Goal: Check status: Check status

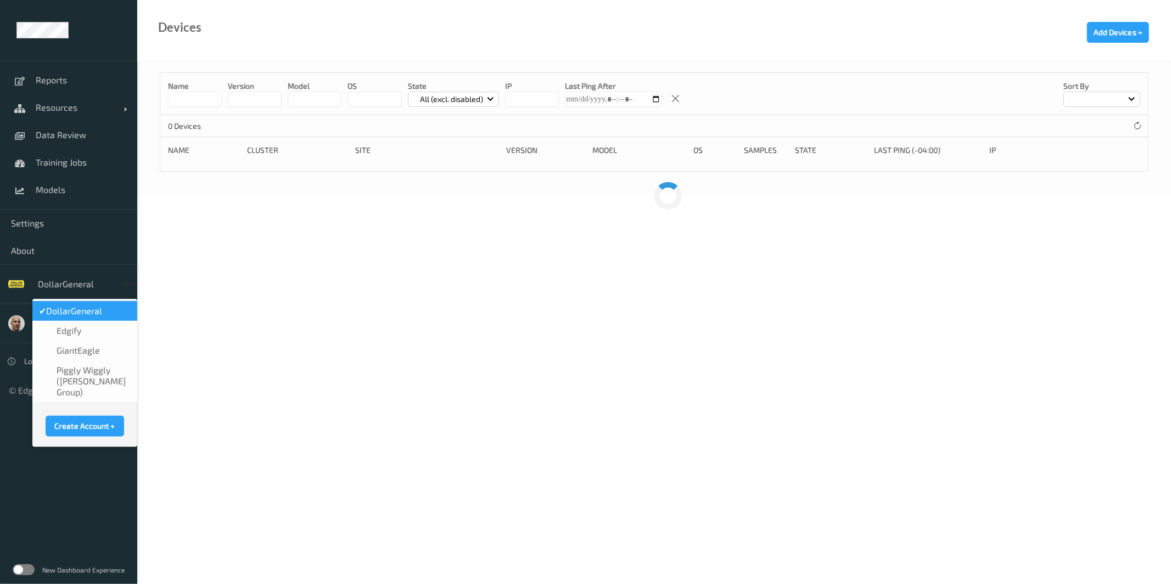
click at [130, 284] on icon at bounding box center [127, 284] width 11 height 11
click at [83, 348] on span "GiantEagle" at bounding box center [78, 350] width 43 height 11
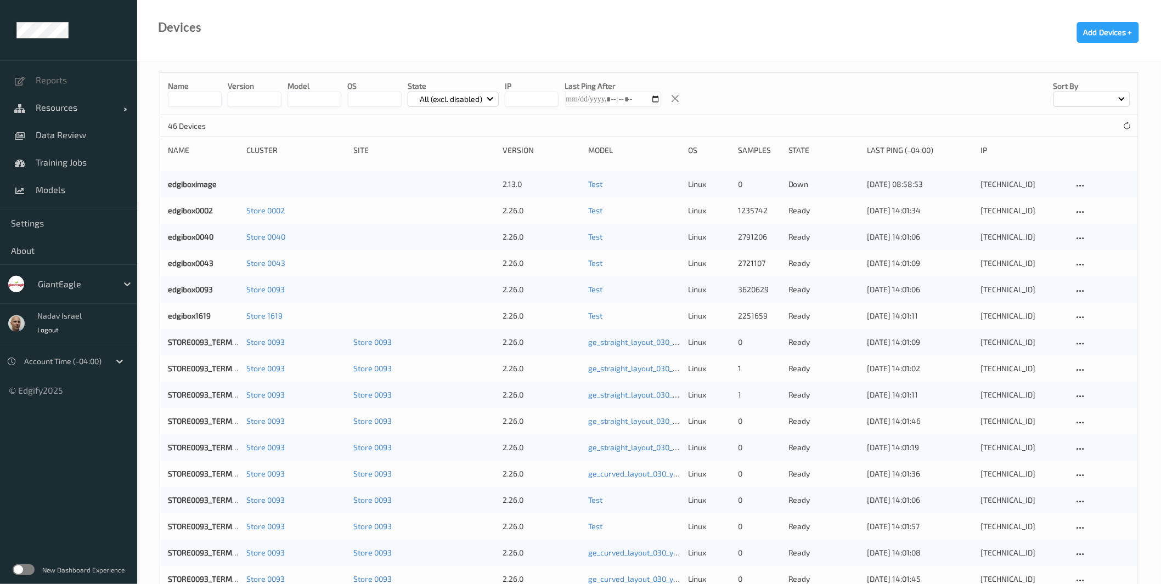
click at [32, 573] on label at bounding box center [24, 570] width 22 height 11
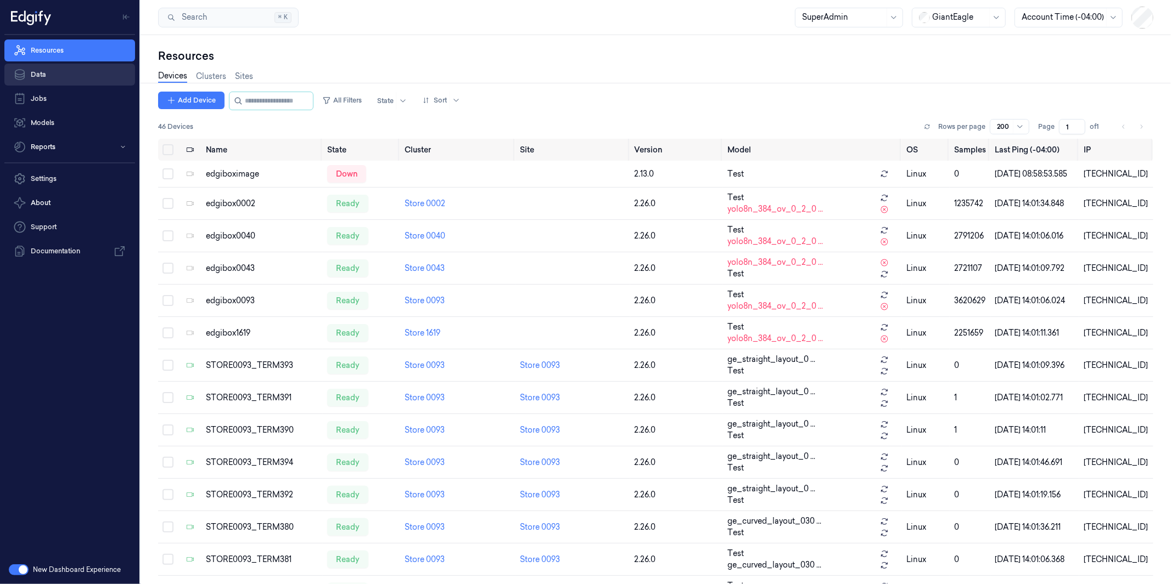
click at [56, 77] on link "Data" at bounding box center [69, 75] width 131 height 22
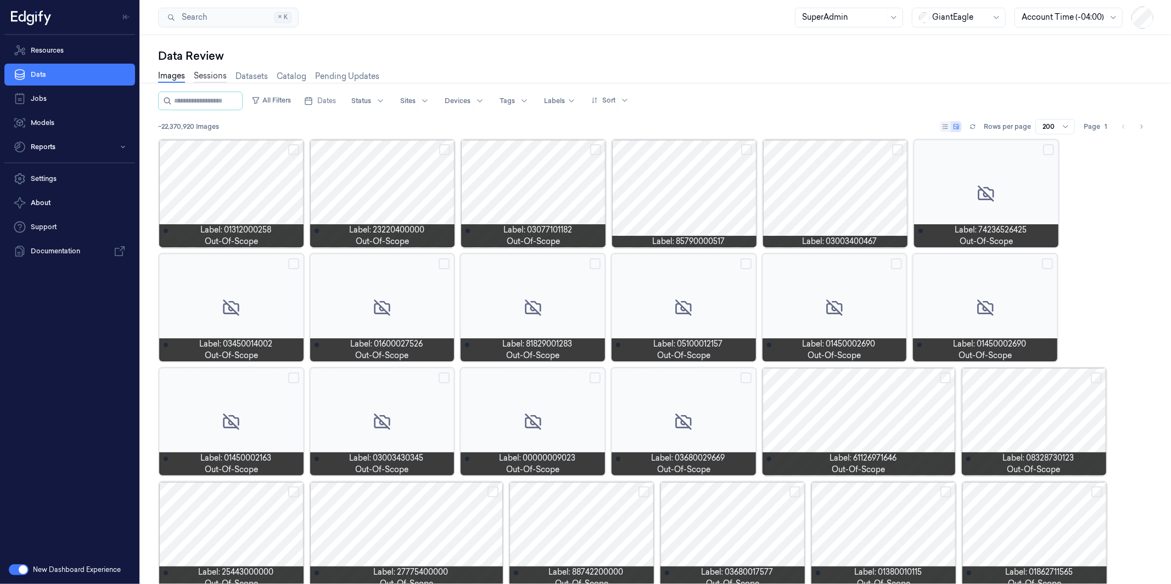
click at [205, 75] on link "Sessions" at bounding box center [210, 76] width 33 height 13
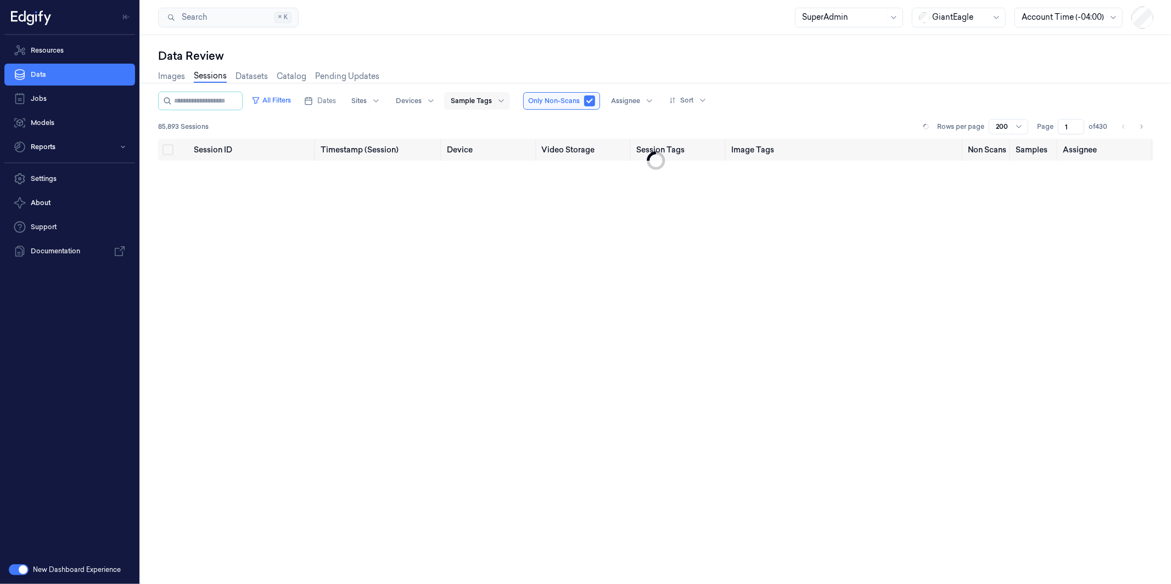
click at [508, 99] on div "Sample Tags" at bounding box center [477, 101] width 66 height 18
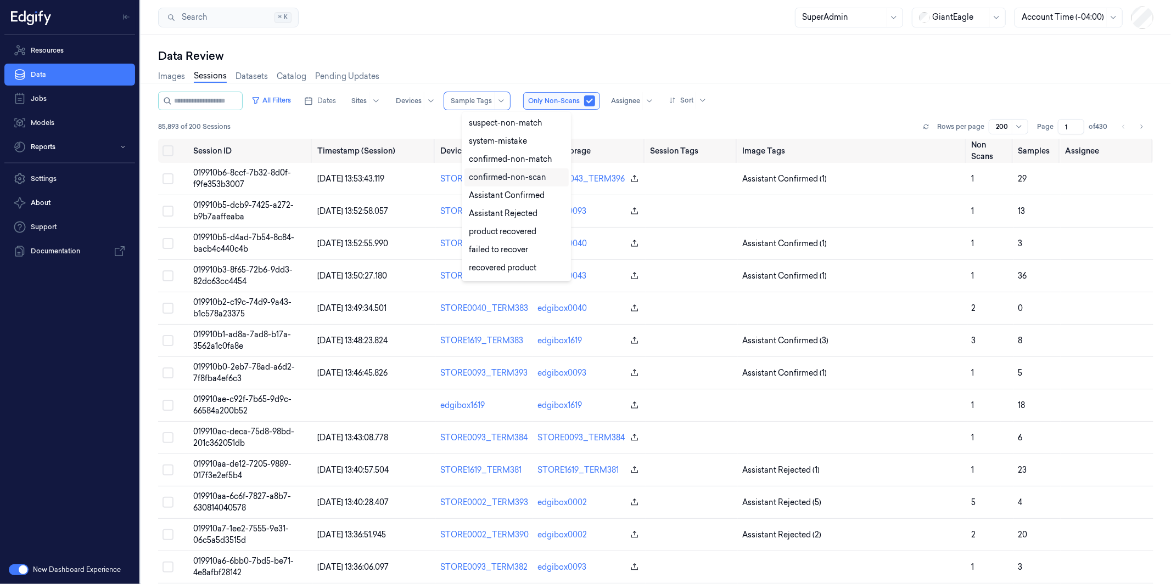
click at [533, 179] on div "confirmed-non-scan" at bounding box center [507, 178] width 77 height 12
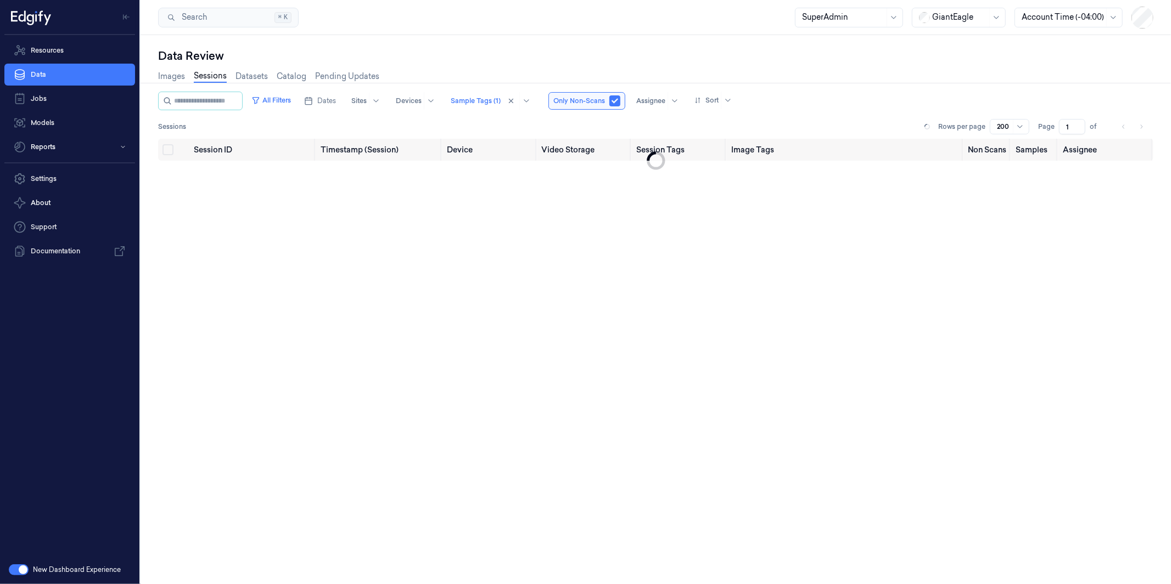
click at [808, 48] on div "Data Review" at bounding box center [655, 55] width 995 height 15
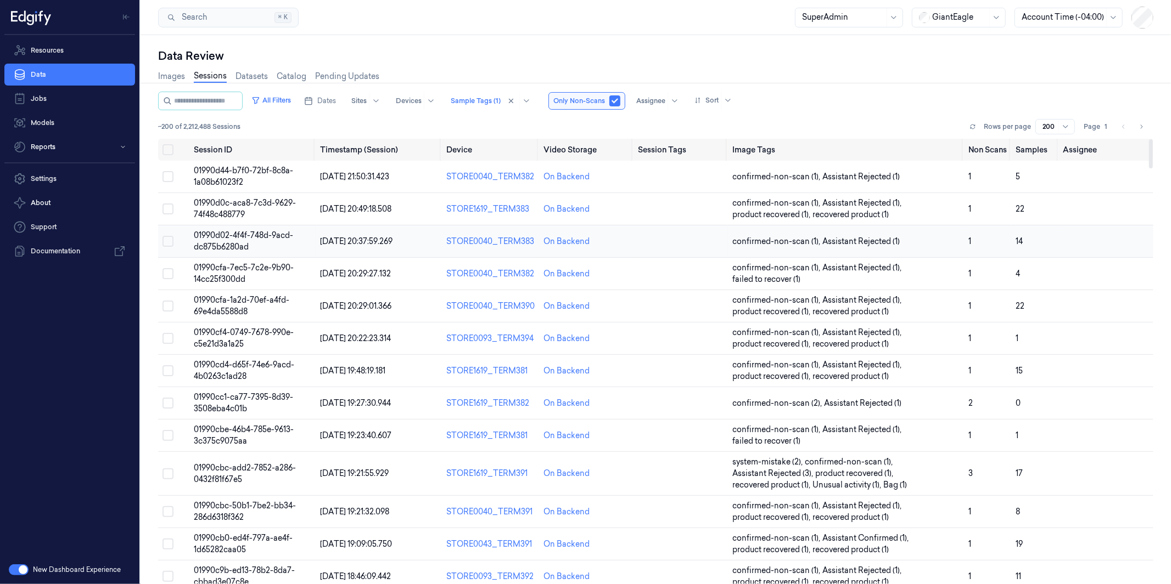
click at [221, 243] on span "01990d02-4f4f-748d-9acd-dc875b6280ad" at bounding box center [243, 240] width 99 height 21
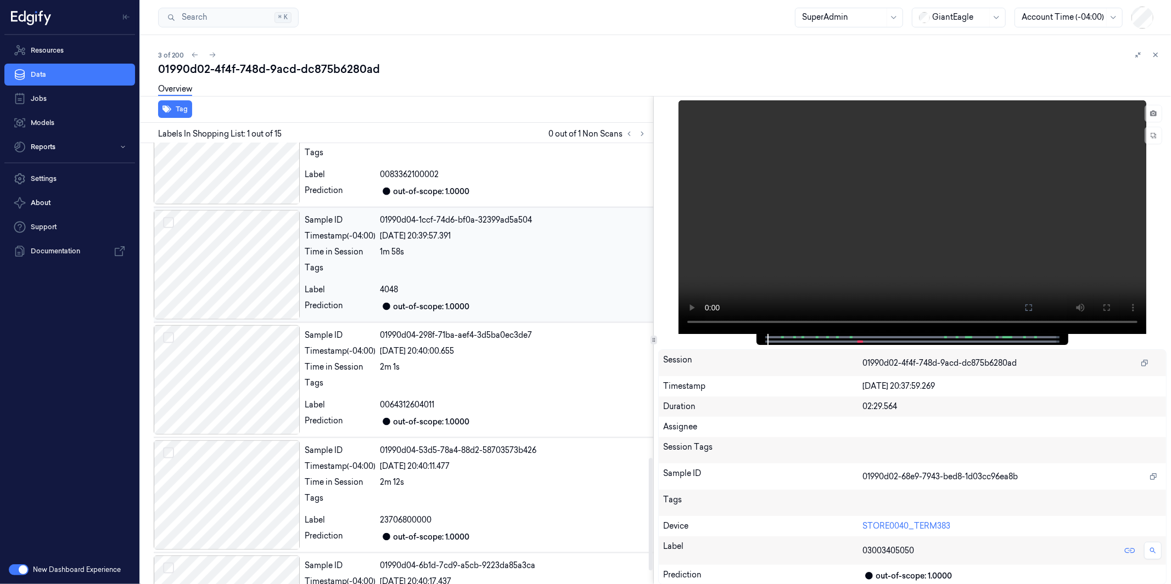
scroll to position [1291, 0]
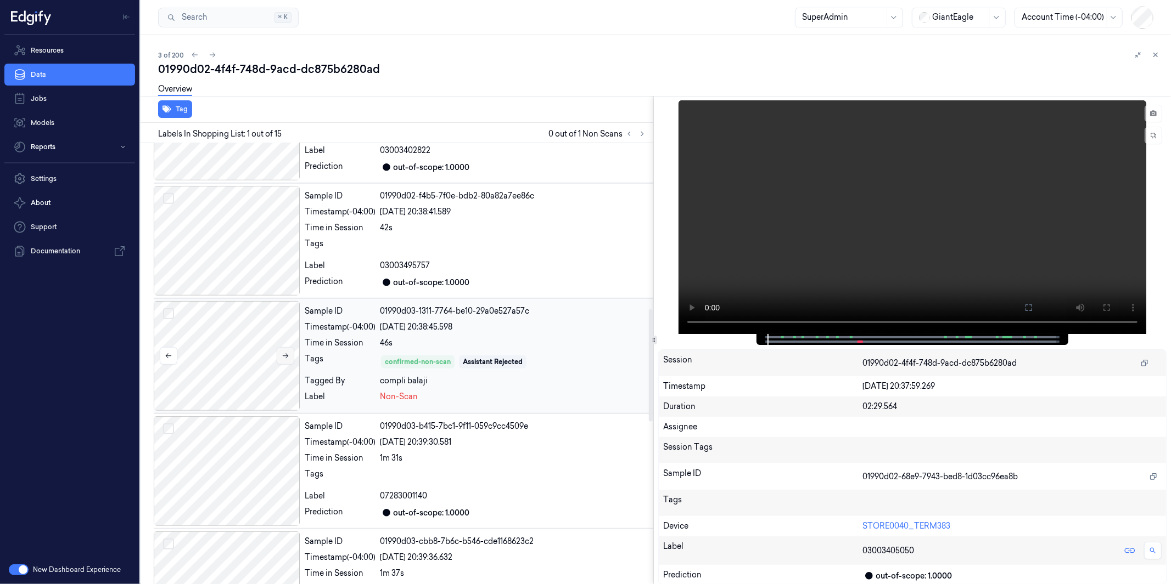
click at [285, 355] on icon at bounding box center [286, 356] width 8 height 8
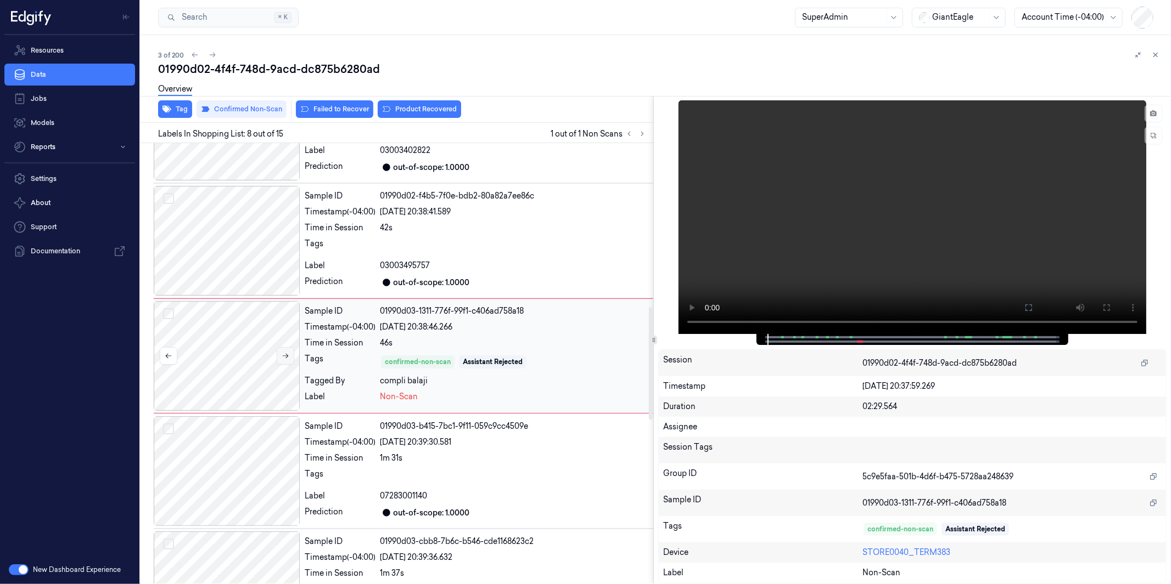
scroll to position [644, 0]
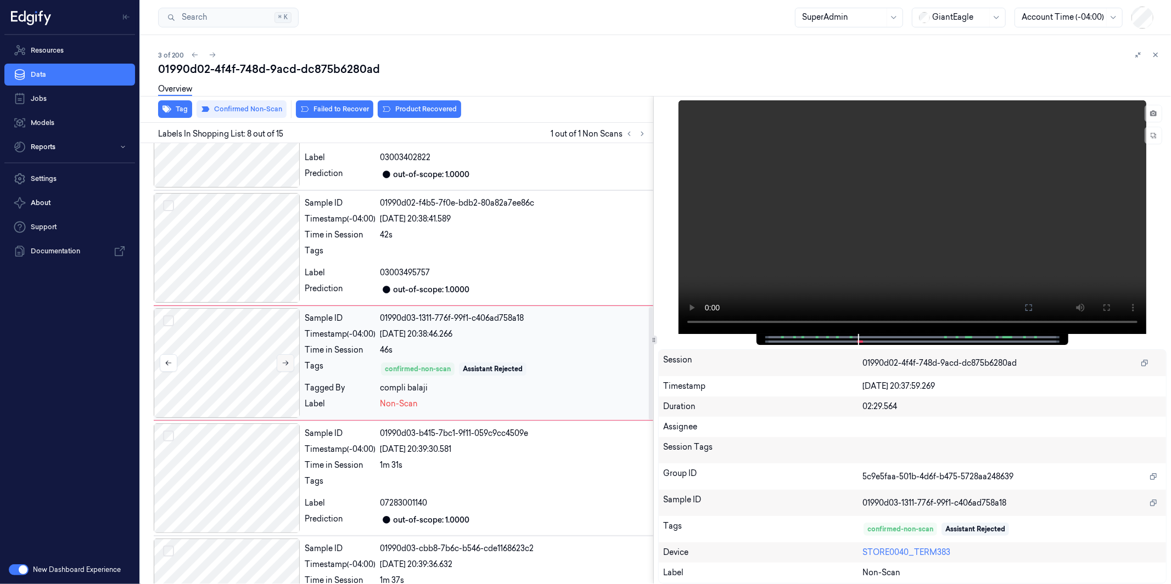
click at [286, 367] on icon at bounding box center [286, 363] width 8 height 8
click at [286, 364] on icon at bounding box center [286, 363] width 6 height 5
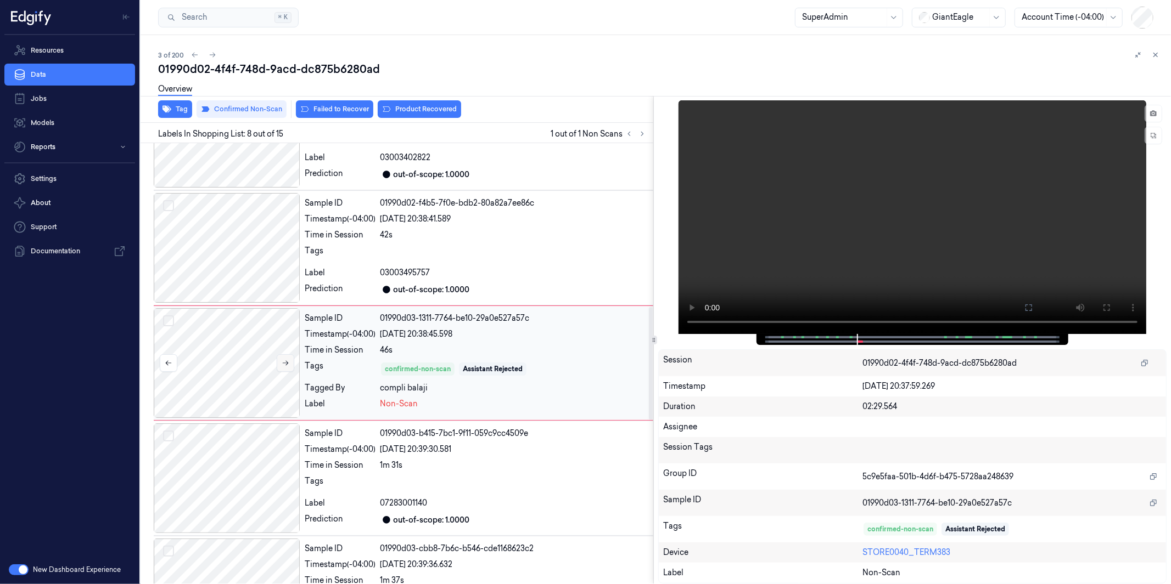
click at [286, 364] on icon at bounding box center [286, 363] width 6 height 5
